Goal: Navigation & Orientation: Find specific page/section

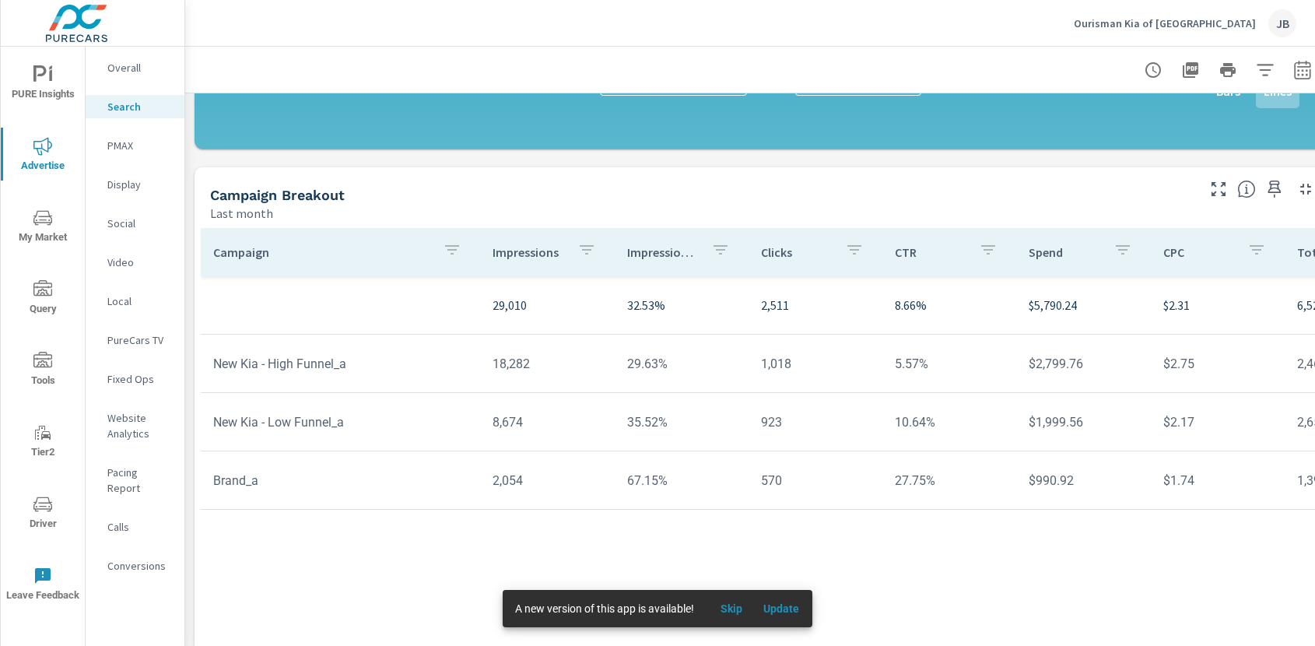
scroll to position [1113, 0]
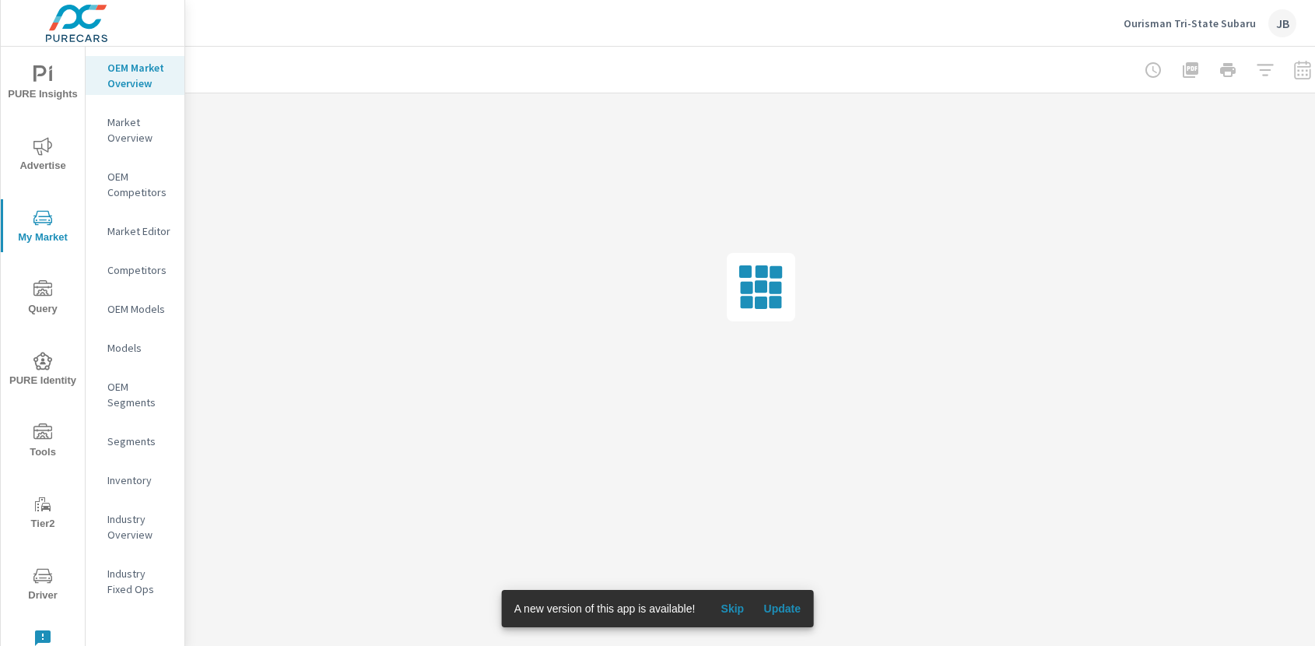
click at [156, 236] on p "Market Editor" at bounding box center [139, 231] width 65 height 16
